Goal: Task Accomplishment & Management: Use online tool/utility

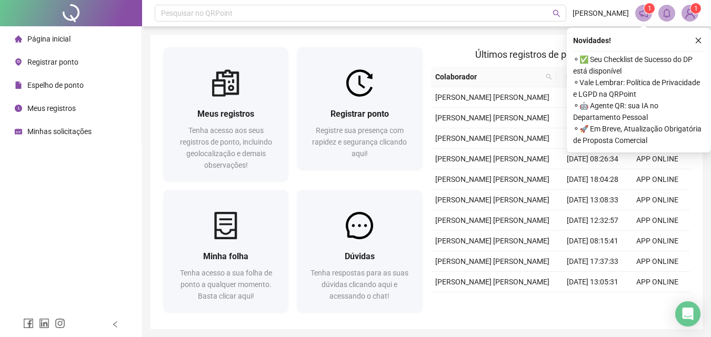
click at [69, 61] on span "Registrar ponto" at bounding box center [52, 62] width 51 height 8
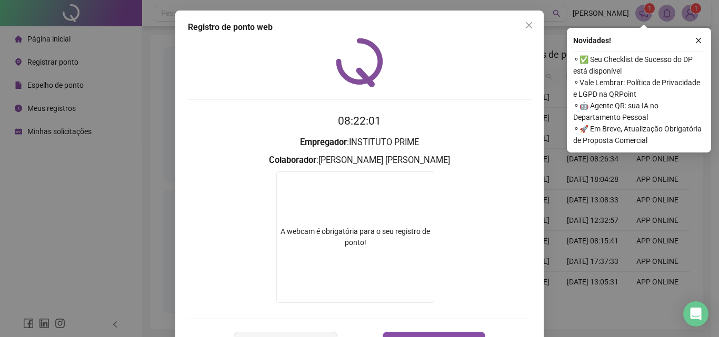
drag, startPoint x: 361, startPoint y: 232, endPoint x: 369, endPoint y: 227, distance: 9.1
click at [365, 229] on video at bounding box center [355, 238] width 158 height 132
click at [525, 22] on icon "close" at bounding box center [529, 25] width 8 height 8
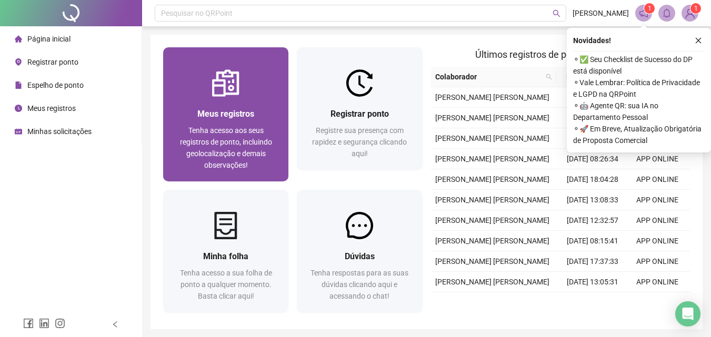
click at [226, 140] on span "Tenha acesso aos seus registros de ponto, incluindo geolocalização e demais obs…" at bounding box center [226, 147] width 92 height 43
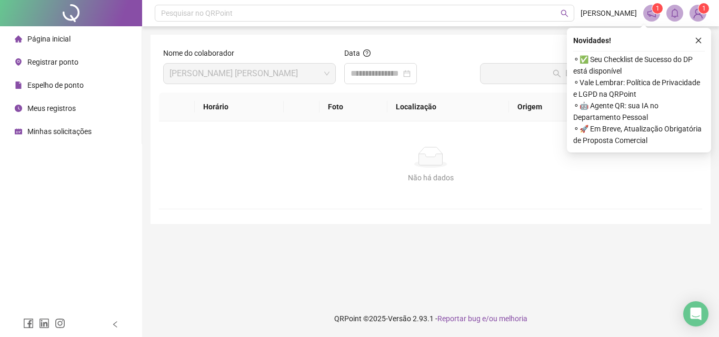
click at [60, 43] on span "Página inicial" at bounding box center [48, 39] width 43 height 8
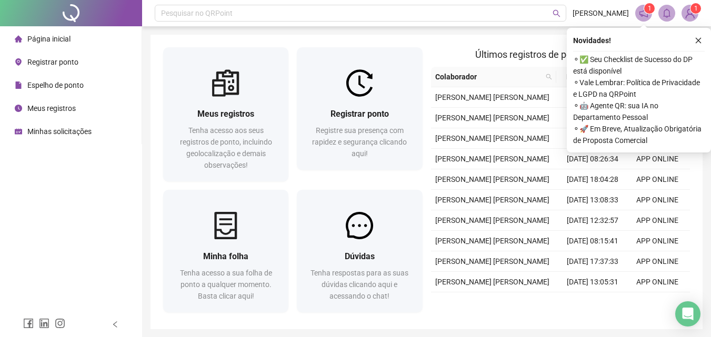
click at [69, 67] on div "Registrar ponto" at bounding box center [47, 62] width 64 height 21
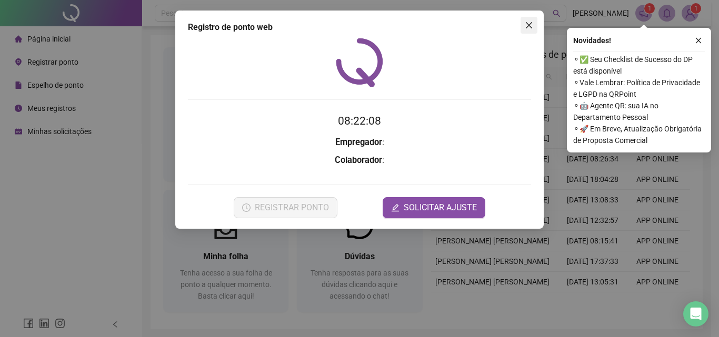
click at [528, 23] on icon "close" at bounding box center [529, 25] width 6 height 6
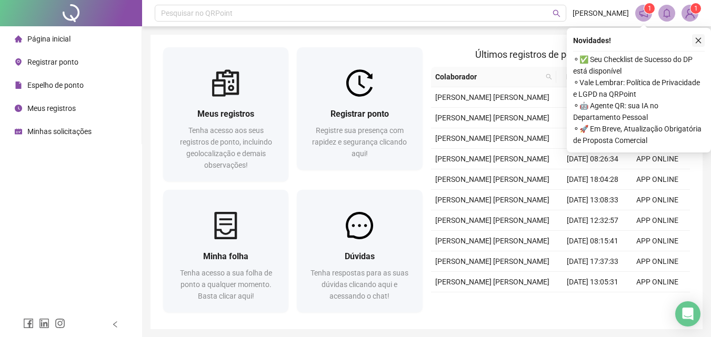
click at [698, 39] on icon "close" at bounding box center [698, 40] width 7 height 7
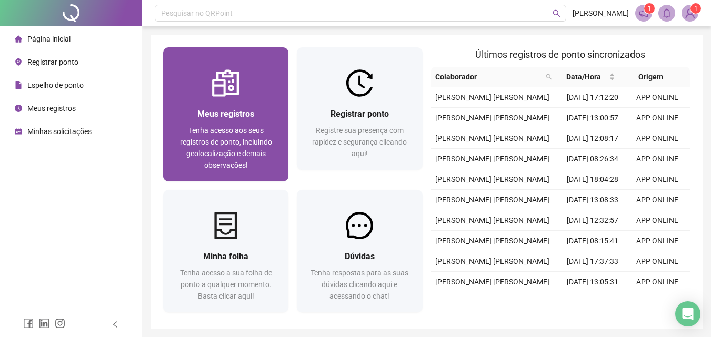
click at [248, 95] on div at bounding box center [225, 82] width 125 height 27
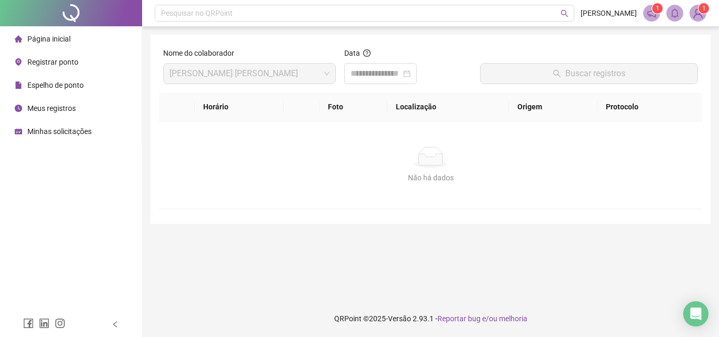
click at [46, 62] on span "Registrar ponto" at bounding box center [52, 62] width 51 height 8
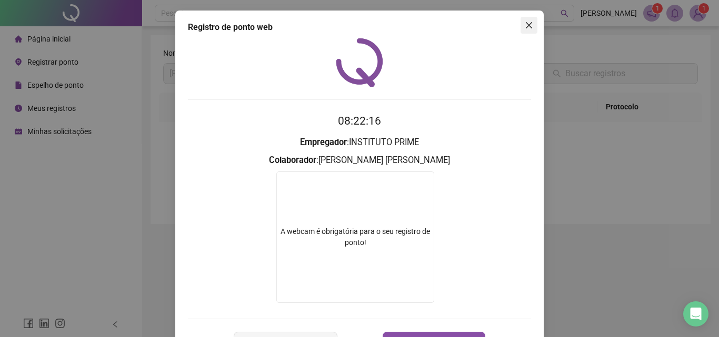
click at [527, 27] on icon "close" at bounding box center [529, 25] width 6 height 6
